Goal: Task Accomplishment & Management: Complete application form

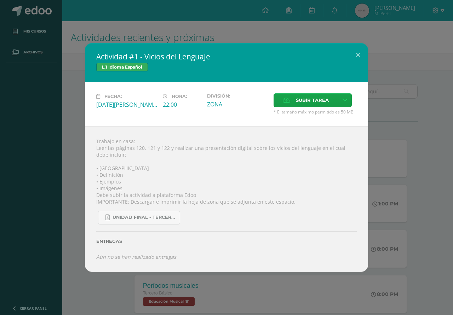
scroll to position [274, 0]
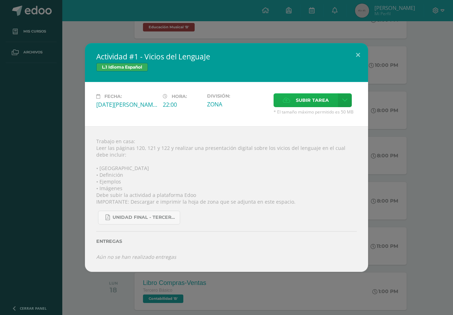
click at [296, 101] on span "Subir tarea" at bounding box center [312, 100] width 33 height 13
click at [0, 0] on input "Subir tarea" at bounding box center [0, 0] width 0 height 0
click at [297, 103] on span "Subir tarea" at bounding box center [312, 100] width 33 height 13
click at [0, 0] on input "Subir tarea" at bounding box center [0, 0] width 0 height 0
click at [308, 105] on span "Subir tarea" at bounding box center [312, 100] width 33 height 13
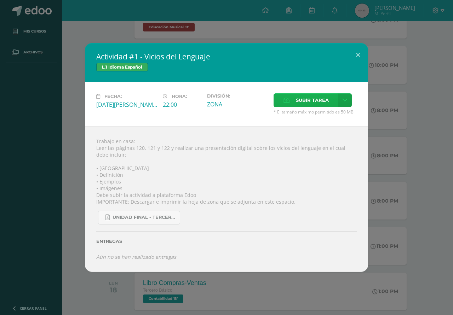
click at [0, 0] on input "Subir tarea" at bounding box center [0, 0] width 0 height 0
click at [358, 55] on button at bounding box center [358, 55] width 20 height 24
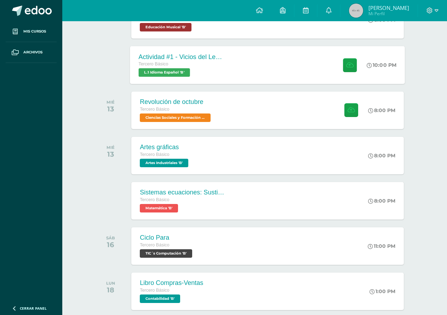
click at [316, 69] on div "Actividad #1 - Vicios del LenguaJe Tercero Básico L.1 Idioma Español 'B' 10:00 …" at bounding box center [267, 65] width 275 height 38
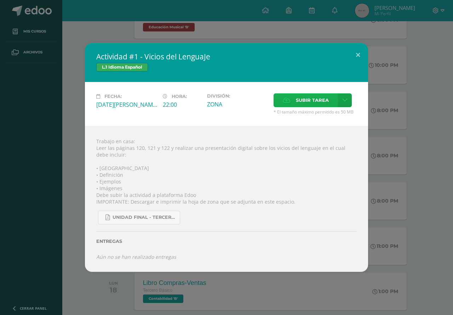
click at [301, 99] on span "Subir tarea" at bounding box center [312, 100] width 33 height 13
click at [0, 0] on input "Subir tarea" at bounding box center [0, 0] width 0 height 0
click at [312, 100] on span "Subir tarea" at bounding box center [312, 100] width 33 height 13
click at [0, 0] on input "Subir tarea" at bounding box center [0, 0] width 0 height 0
click at [295, 101] on label "Subir tarea" at bounding box center [305, 100] width 64 height 14
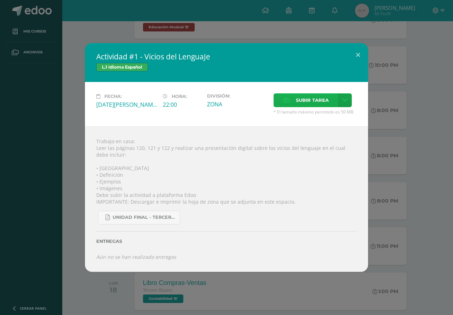
click at [0, 0] on input "Subir tarea" at bounding box center [0, 0] width 0 height 0
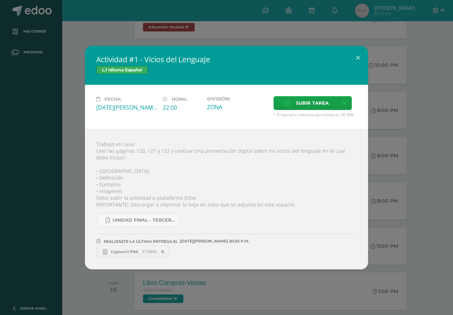
click at [120, 248] on link "Captura1.PNG 37.99KB" at bounding box center [132, 252] width 73 height 12
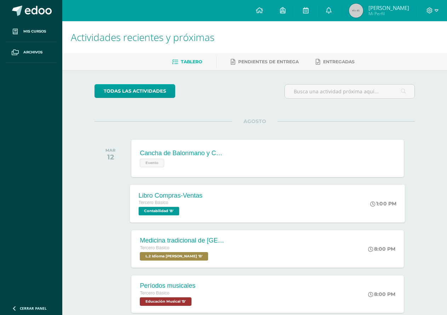
scroll to position [133, 0]
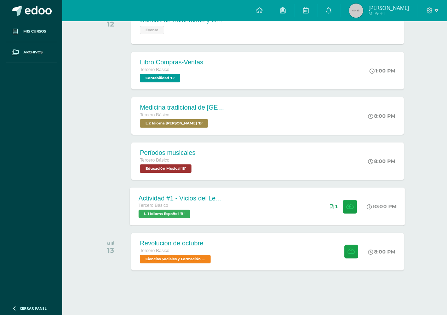
click at [277, 210] on div "Actividad #1 - Vicios del LenguaJe Tercero Básico L.1 Idioma Español 'B' 10:00 …" at bounding box center [267, 206] width 275 height 38
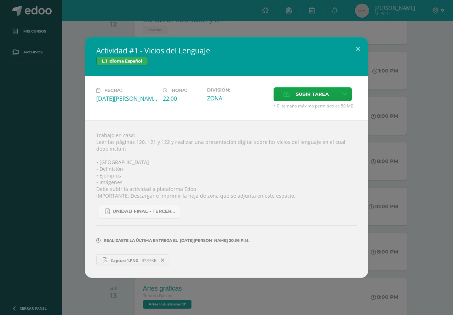
click at [134, 258] on span "Captura1.PNG" at bounding box center [124, 260] width 35 height 5
click at [357, 48] on button at bounding box center [358, 49] width 20 height 24
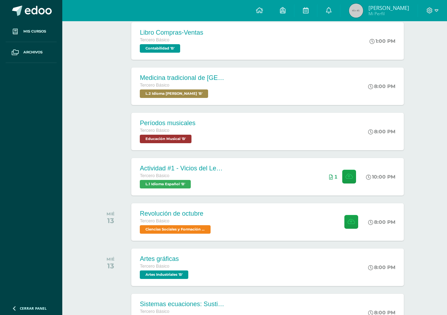
scroll to position [239, 0]
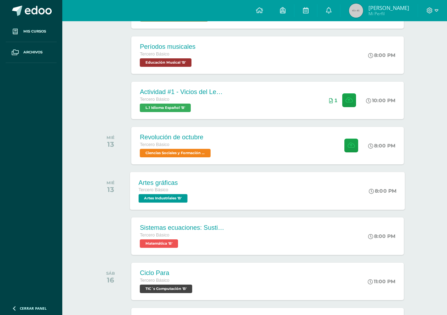
click at [239, 203] on div "Artes gráficas Tercero Básico Artes Industriales 'B' 8:00 PM Artes gráficas Art…" at bounding box center [267, 191] width 275 height 38
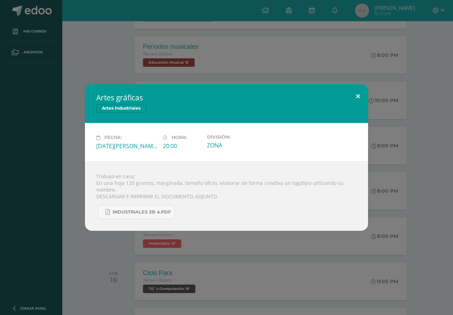
click at [356, 101] on button at bounding box center [358, 96] width 20 height 24
